Goal: Check status

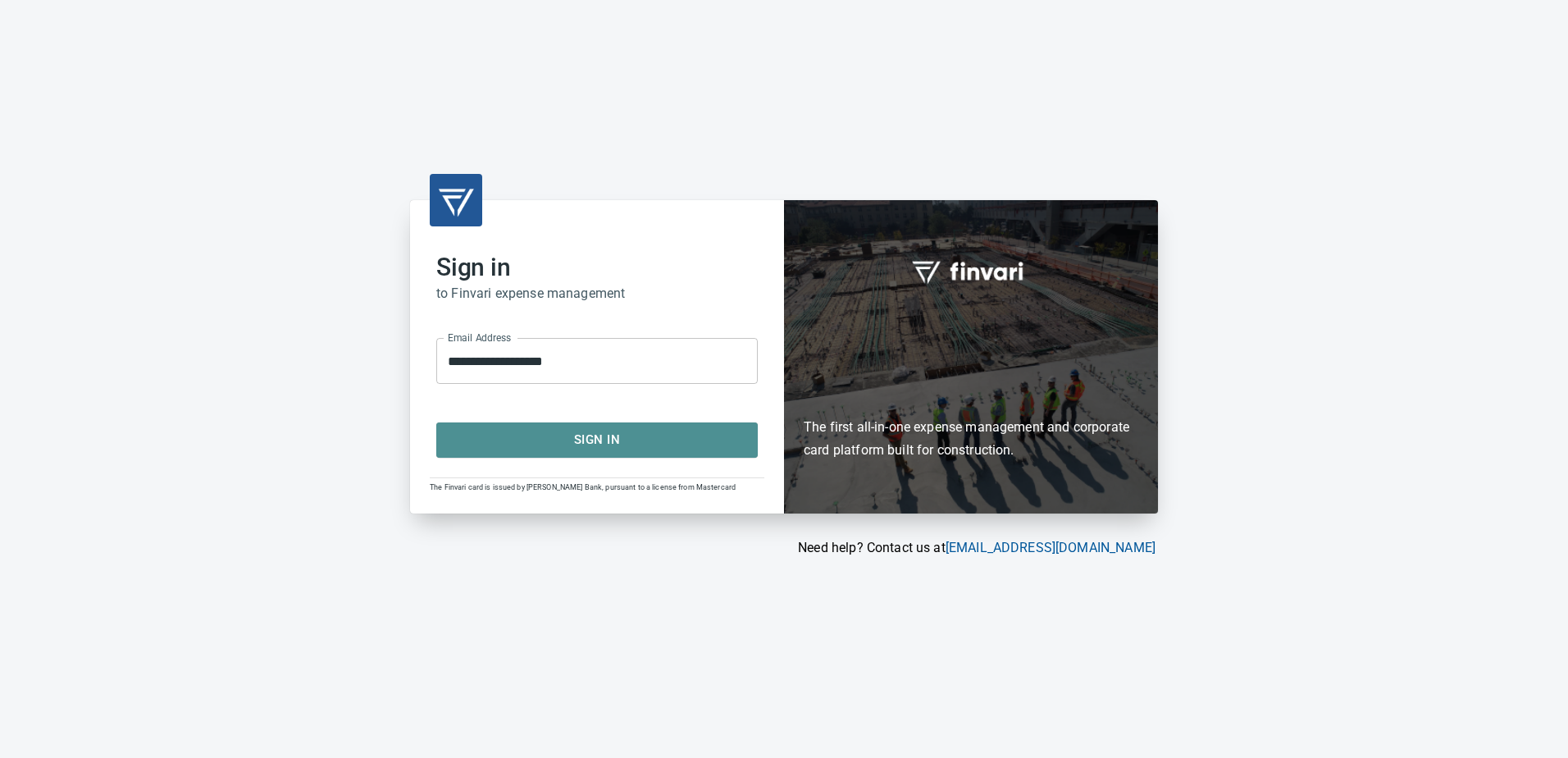
click at [611, 446] on span "Sign In" at bounding box center [597, 440] width 285 height 21
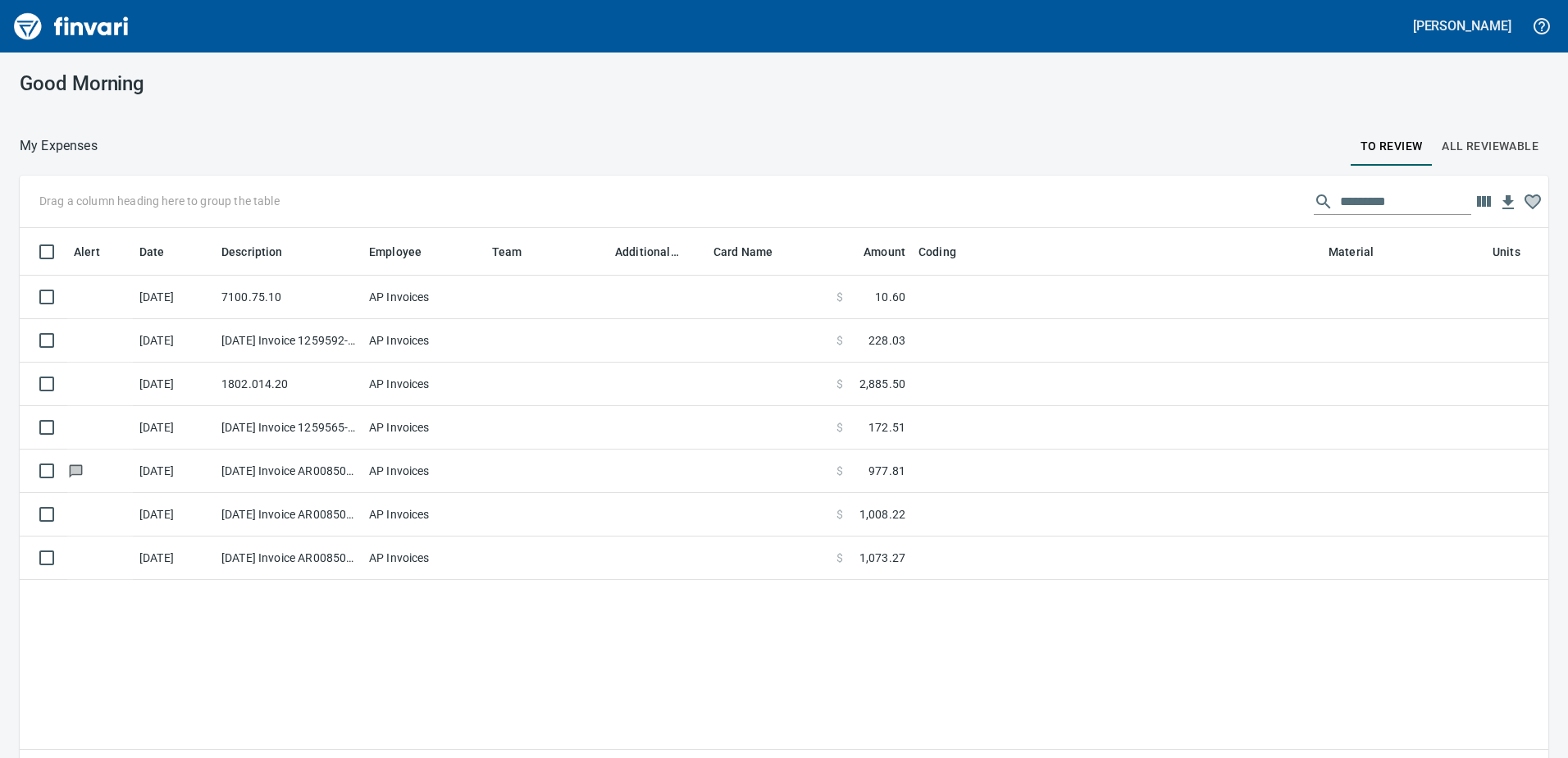
scroll to position [553, 1504]
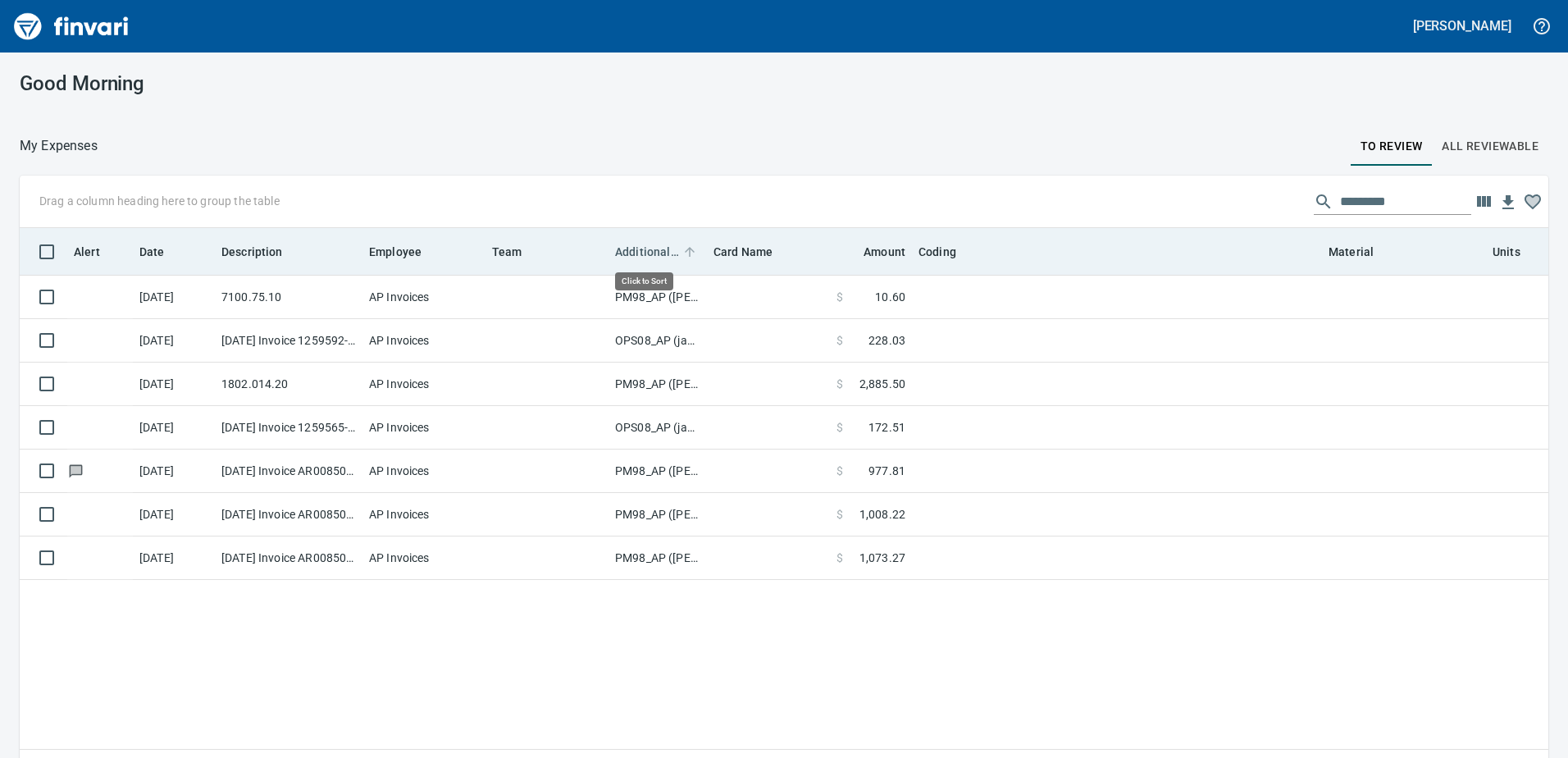
click at [646, 242] on span "Additional Reviewer" at bounding box center [647, 252] width 64 height 20
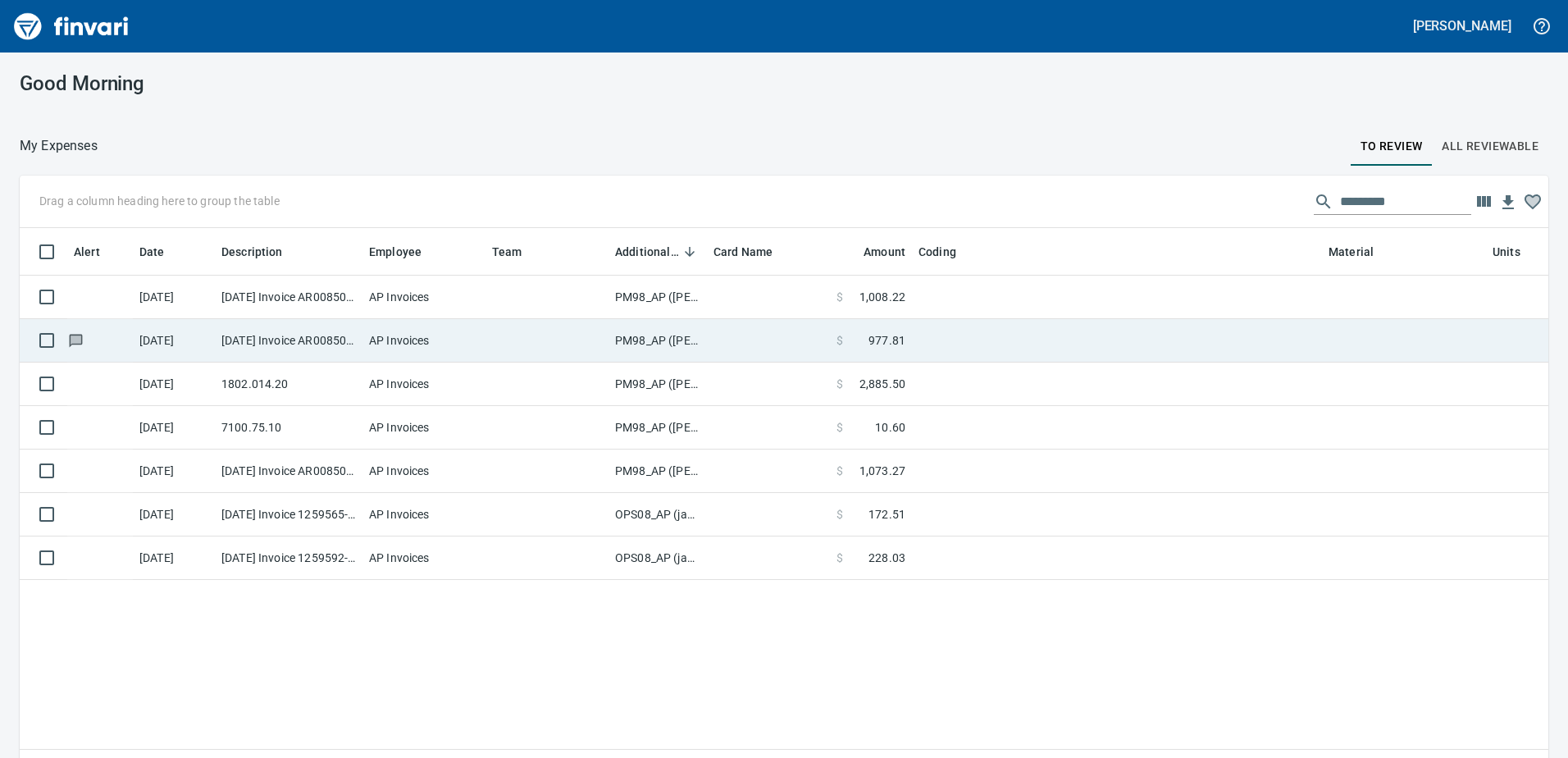
click at [646, 335] on td "PM98_AP ([PERSON_NAME], [PERSON_NAME])" at bounding box center [657, 341] width 98 height 44
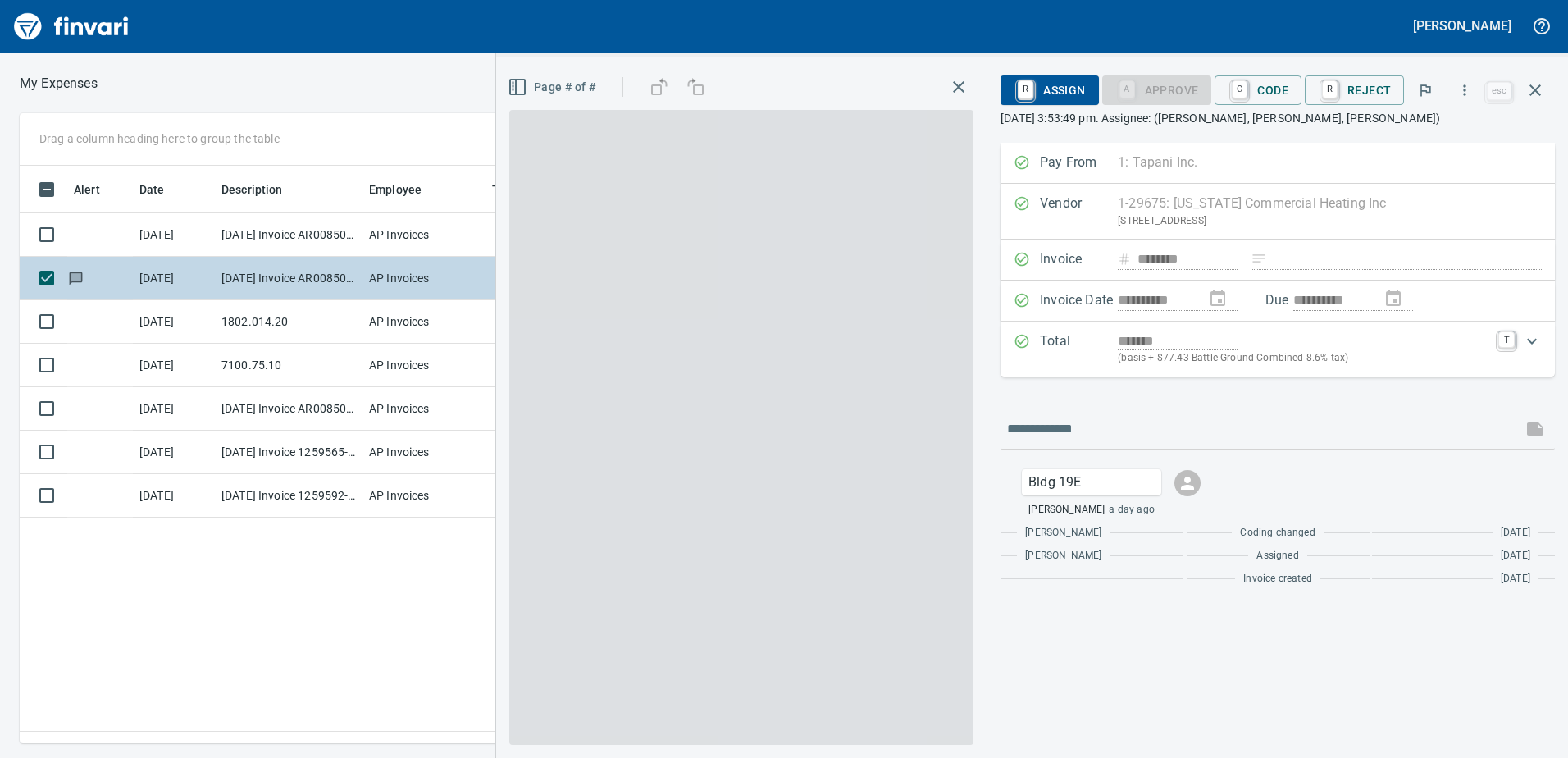
scroll to position [553, 1106]
